Goal: Navigation & Orientation: Go to known website

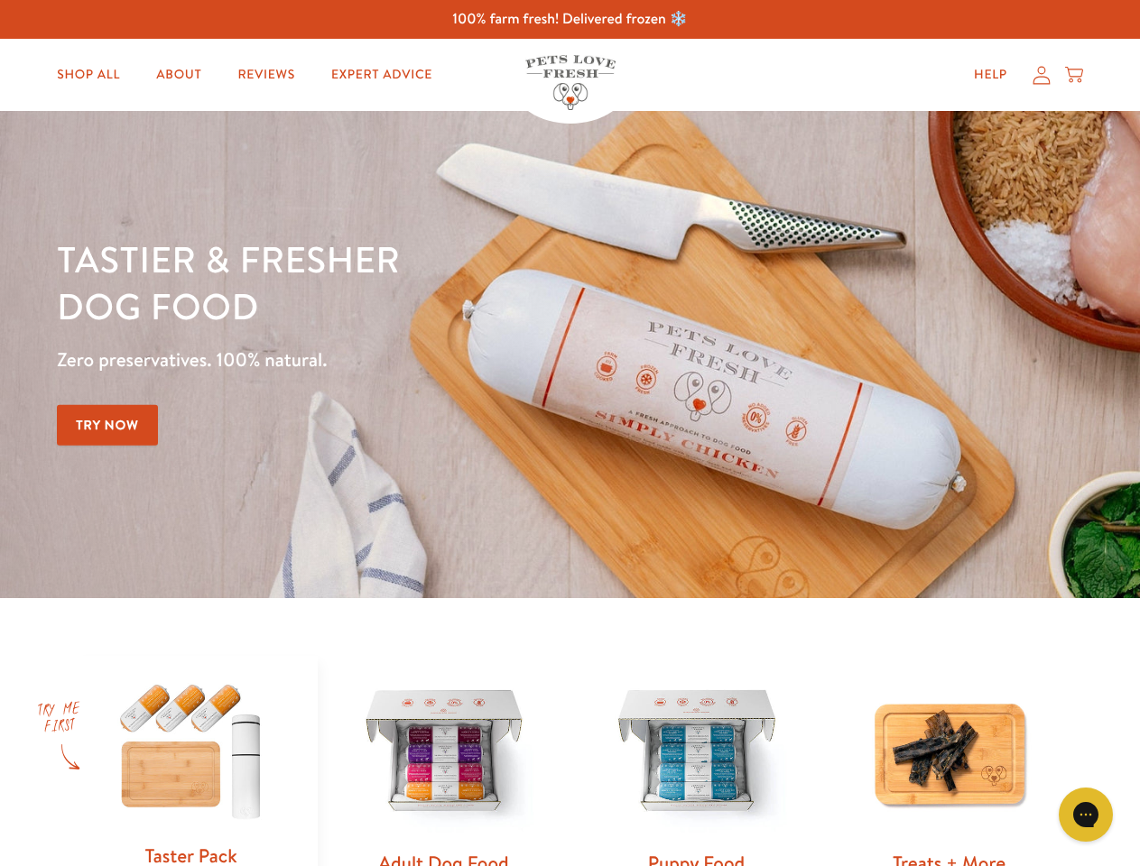
click at [569, 433] on div "Tastier & fresher dog food Zero preservatives. 100% natural. Try Now" at bounding box center [399, 355] width 684 height 238
click at [1086, 815] on icon "Gorgias live chat" at bounding box center [1085, 814] width 17 height 17
